Goal: Consume media (video, audio)

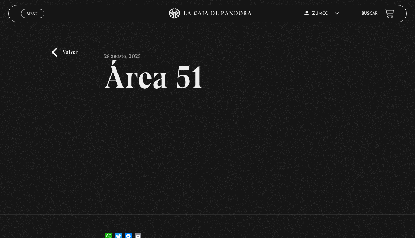
scroll to position [120, 0]
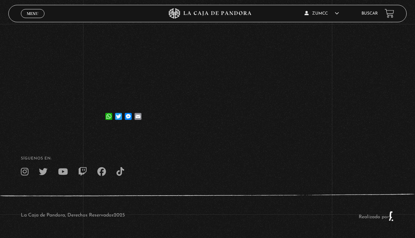
click at [31, 14] on span "Menu" at bounding box center [32, 13] width 11 height 4
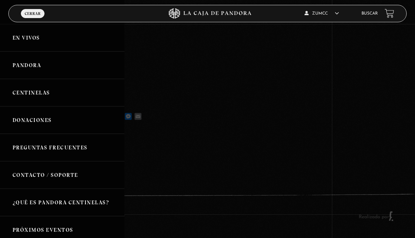
click at [25, 69] on link "Pandora" at bounding box center [62, 64] width 125 height 27
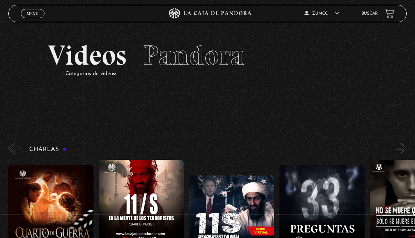
click at [30, 13] on span "Menu" at bounding box center [32, 13] width 11 height 4
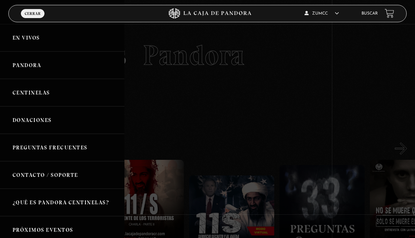
click at [23, 39] on link "En vivos" at bounding box center [62, 37] width 125 height 27
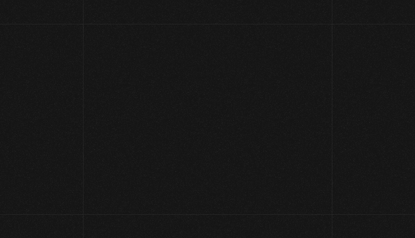
click at [21, 39] on section "En Vivos" at bounding box center [207, 64] width 415 height 80
